Goal: Check status: Check status

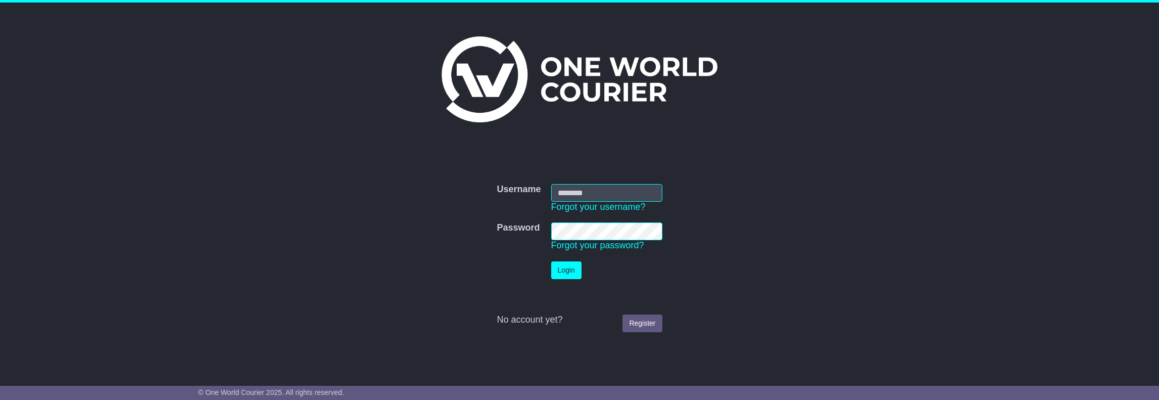
type input "**********"
click at [574, 268] on button "Login" at bounding box center [566, 270] width 30 height 18
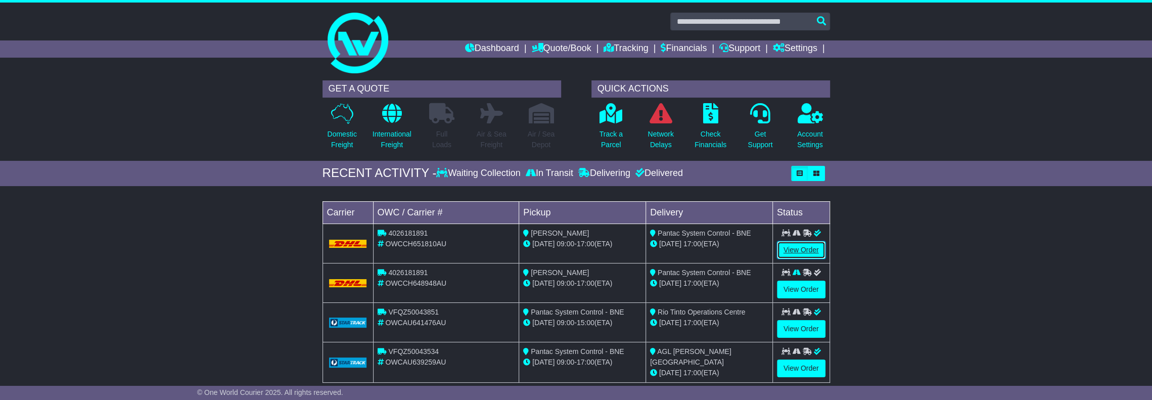
click at [790, 245] on link "View Order" at bounding box center [801, 250] width 49 height 18
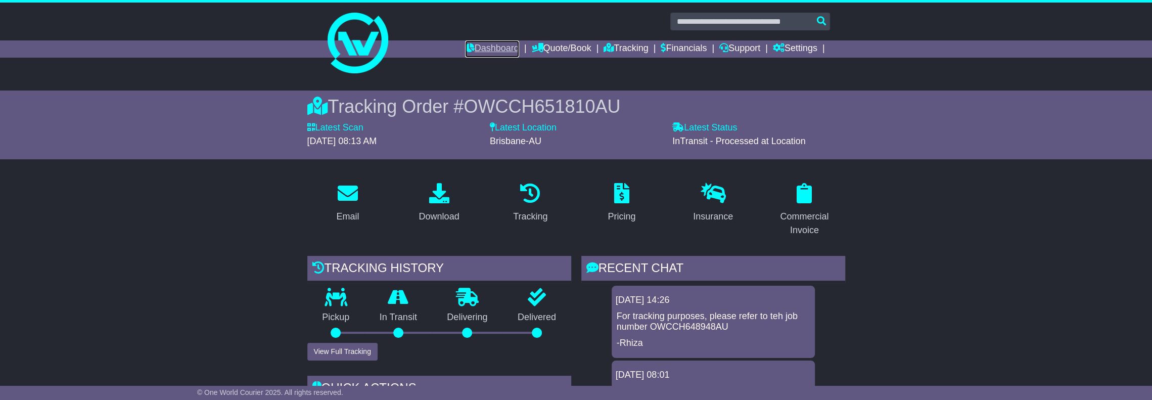
click at [476, 50] on link "Dashboard" at bounding box center [492, 48] width 54 height 17
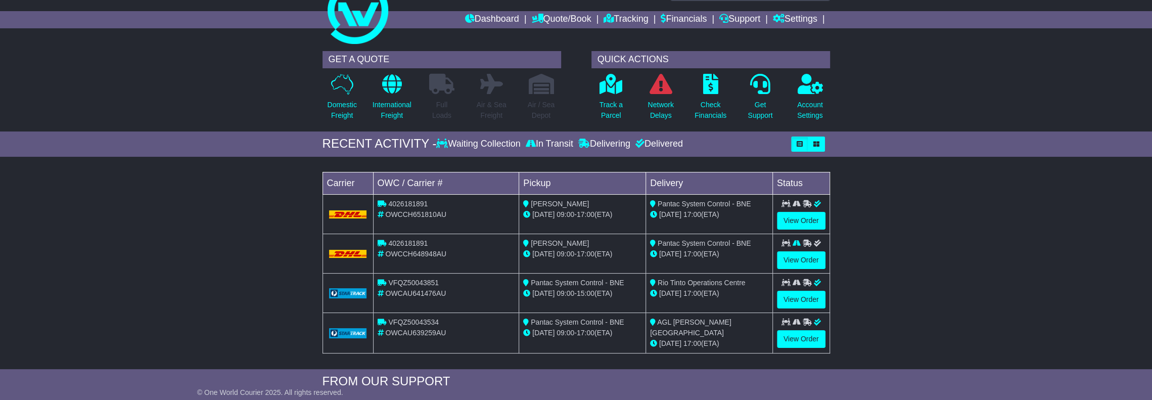
scroll to position [51, 0]
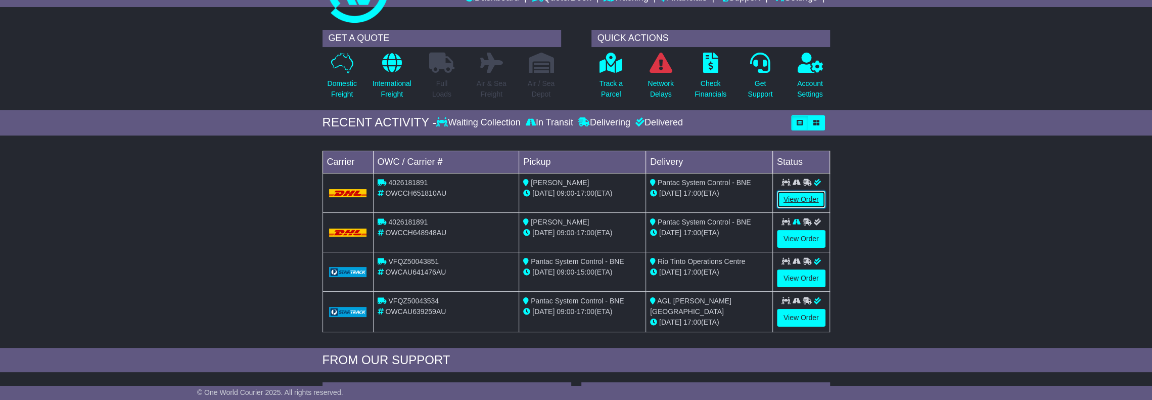
click at [806, 201] on link "View Order" at bounding box center [801, 199] width 49 height 18
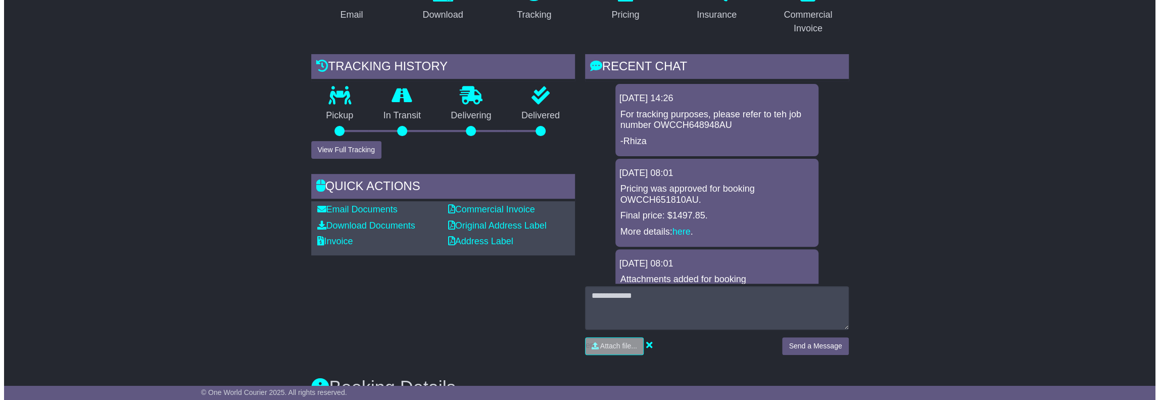
scroll to position [202, 0]
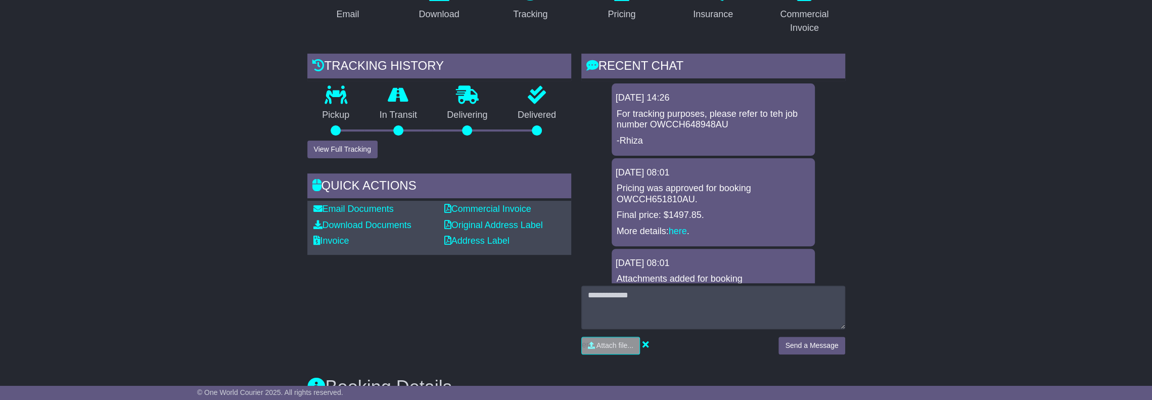
click at [329, 138] on div "Pickup" at bounding box center [336, 113] width 58 height 55
click at [327, 147] on button "View Full Tracking" at bounding box center [342, 149] width 70 height 18
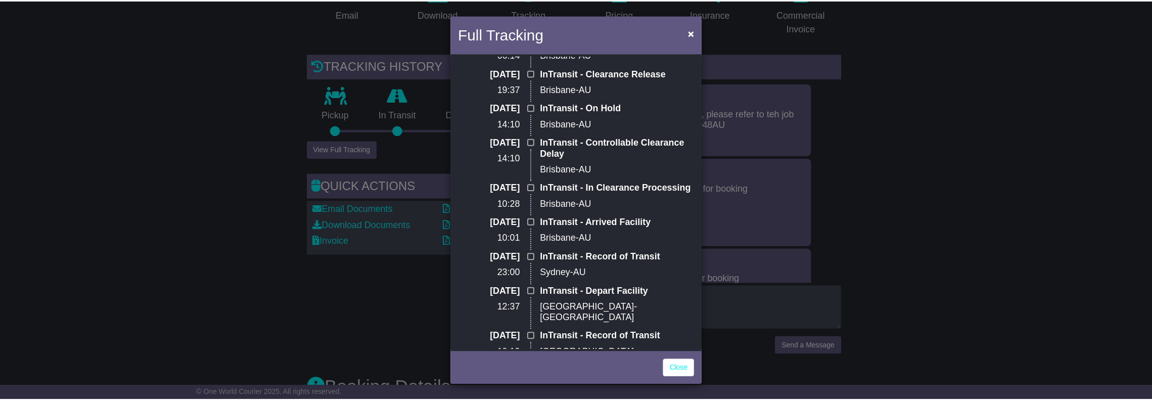
scroll to position [0, 0]
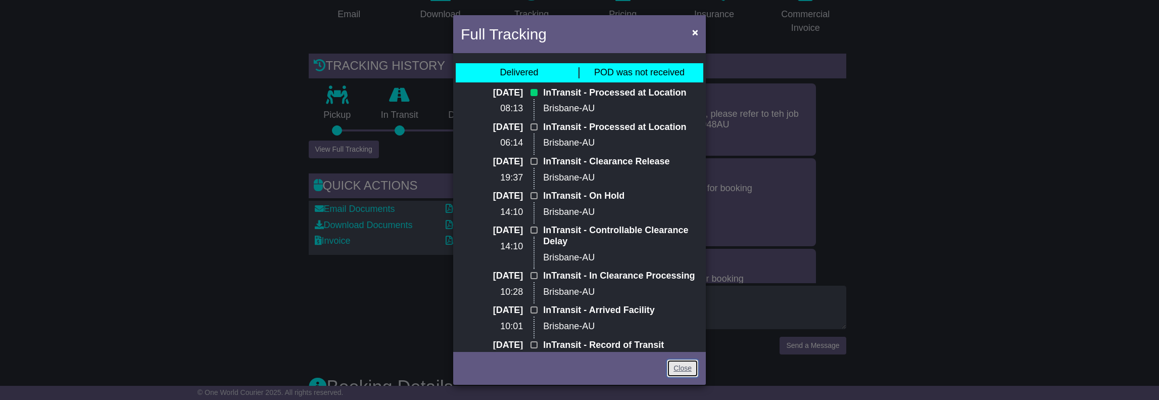
click at [680, 368] on link "Close" at bounding box center [682, 368] width 31 height 18
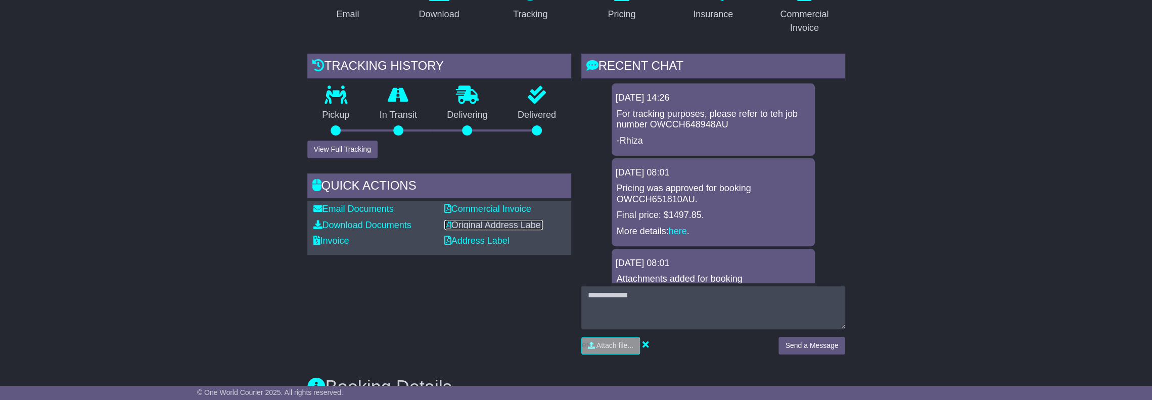
click at [501, 226] on link "Original Address Label" at bounding box center [493, 225] width 99 height 10
click at [491, 241] on link "Address Label" at bounding box center [476, 240] width 65 height 10
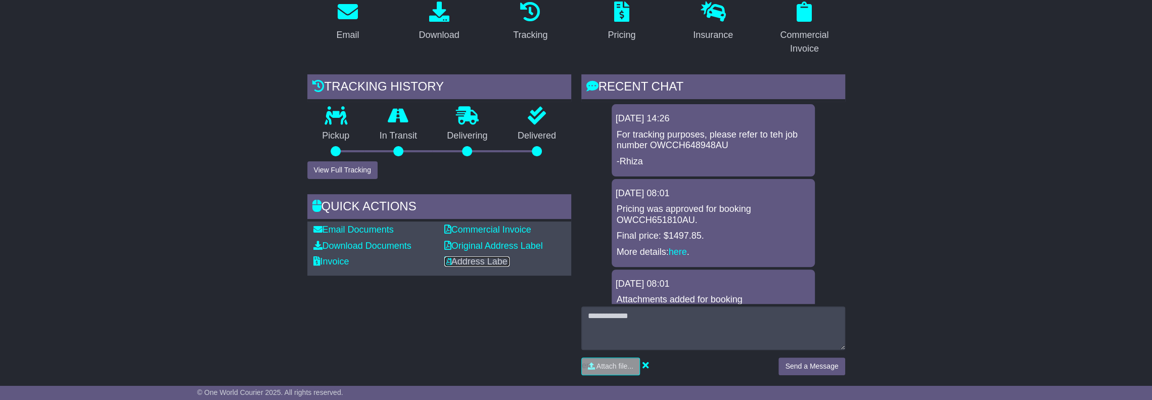
scroll to position [202, 0]
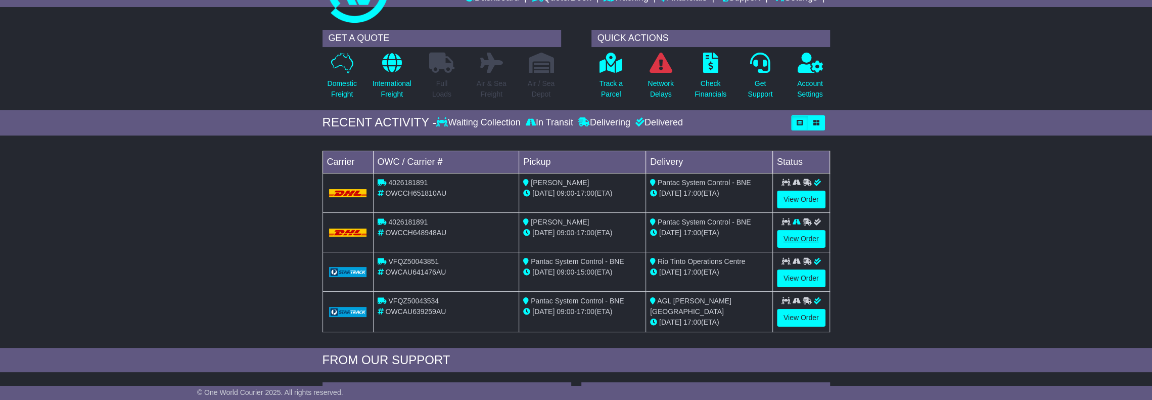
drag, startPoint x: 712, startPoint y: 223, endPoint x: 789, endPoint y: 231, distance: 76.8
click at [777, 229] on tr "4026181891 OWCCH648948AU [PERSON_NAME][DATE] 09:00 - 17:00 (ETA) Pantac System …" at bounding box center [575, 231] width 507 height 39
click at [805, 237] on link "View Order" at bounding box center [801, 239] width 49 height 18
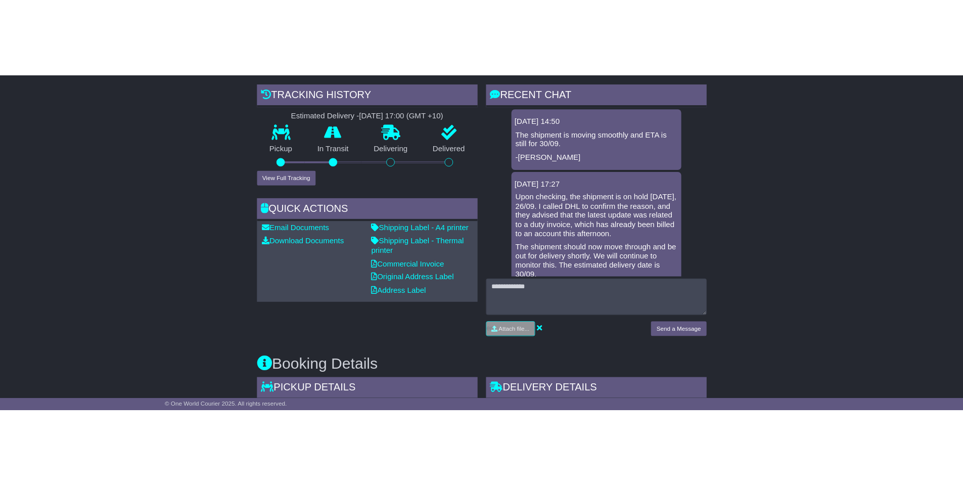
scroll to position [253, 0]
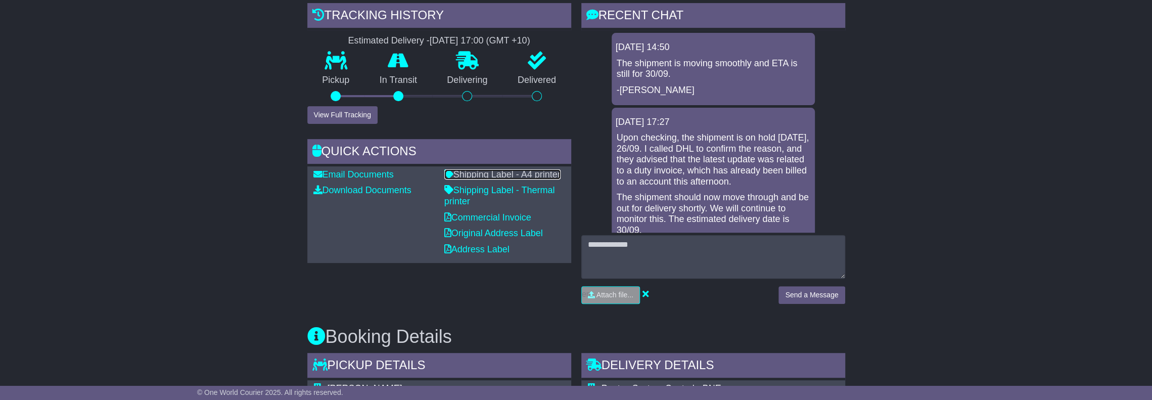
click at [495, 173] on link "Shipping Label - A4 printer" at bounding box center [502, 174] width 116 height 10
